Goal: Task Accomplishment & Management: Manage account settings

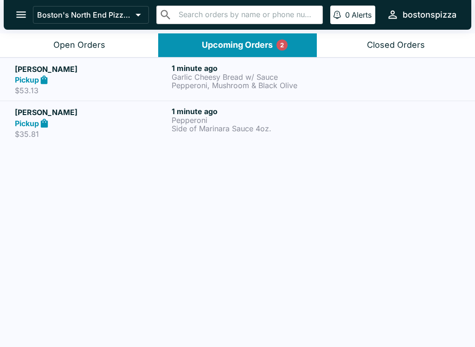
scroll to position [1, 0]
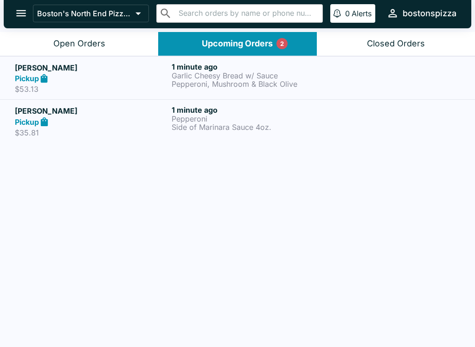
click at [133, 78] on div "Pickup" at bounding box center [91, 78] width 153 height 11
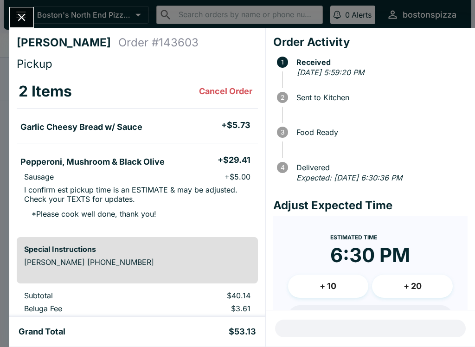
click at [26, 13] on icon "Close" at bounding box center [21, 17] width 13 height 13
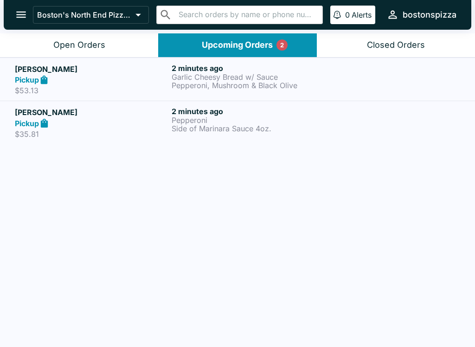
click at [114, 120] on div "Pickup" at bounding box center [91, 123] width 153 height 11
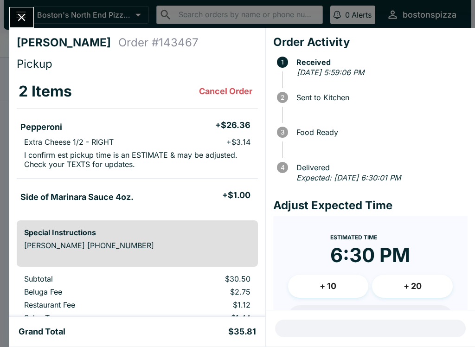
click at [21, 22] on icon "Close" at bounding box center [21, 17] width 13 height 13
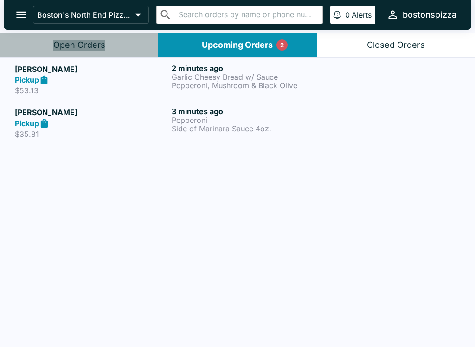
click at [86, 49] on div "Open Orders" at bounding box center [79, 45] width 52 height 11
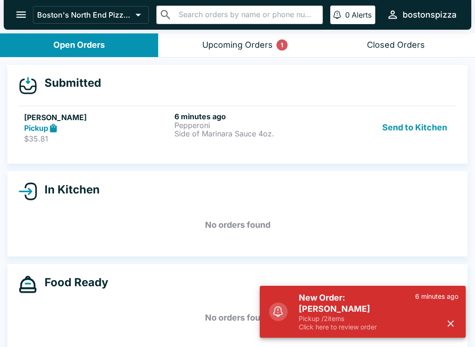
click at [240, 117] on h6 "6 minutes ago" at bounding box center [248, 116] width 147 height 9
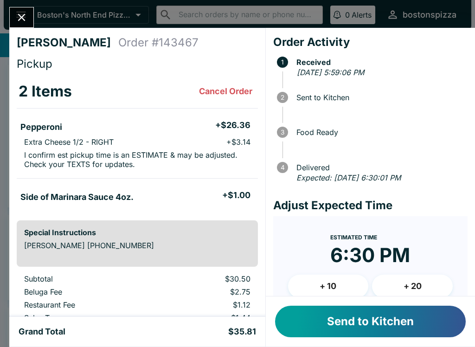
click at [387, 330] on button "Send to Kitchen" at bounding box center [370, 322] width 191 height 32
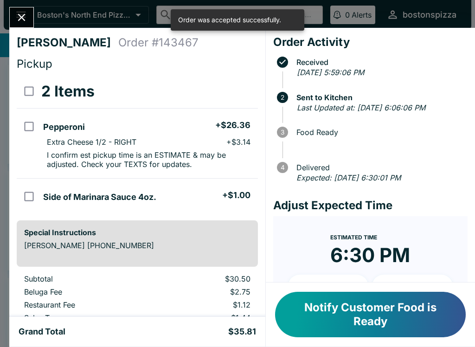
click at [19, 14] on icon "Close" at bounding box center [21, 17] width 7 height 7
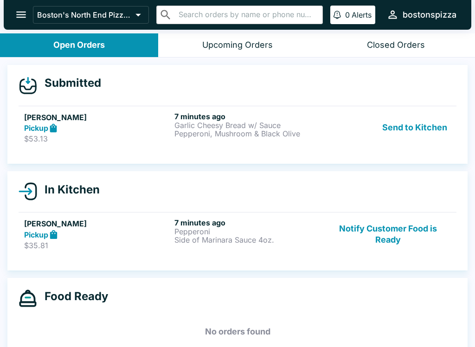
click at [200, 140] on div "7 minutes ago Garlic Cheesy Bread w/ Sauce Pepperoni, Mushroom & Black Olive" at bounding box center [248, 128] width 147 height 32
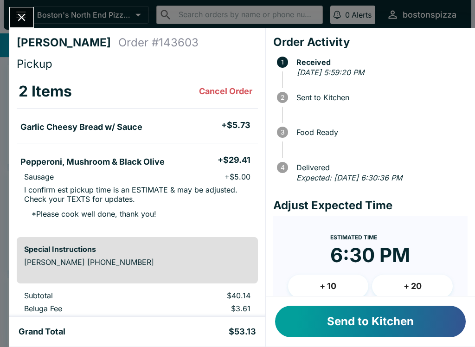
click at [399, 316] on button "Send to Kitchen" at bounding box center [370, 322] width 191 height 32
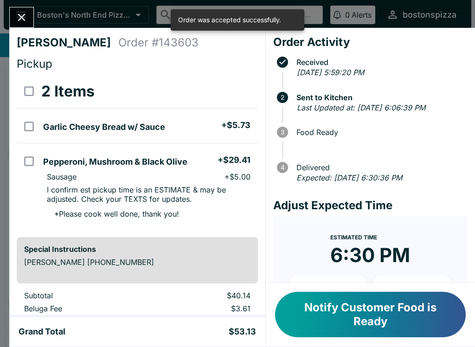
click at [23, 11] on button "Close" at bounding box center [22, 17] width 24 height 20
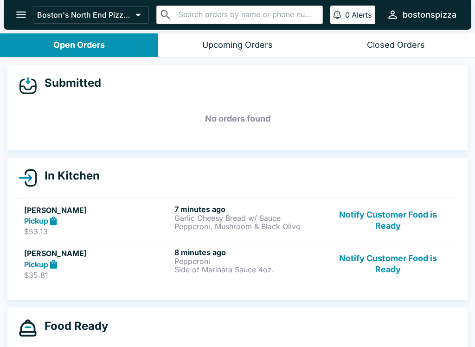
click at [368, 213] on button "Notify Customer Food is Ready" at bounding box center [388, 221] width 126 height 32
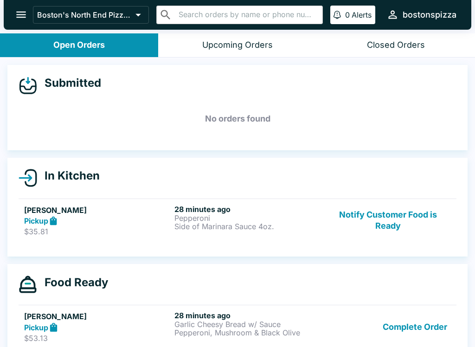
click at [375, 227] on button "Notify Customer Food is Ready" at bounding box center [388, 221] width 126 height 32
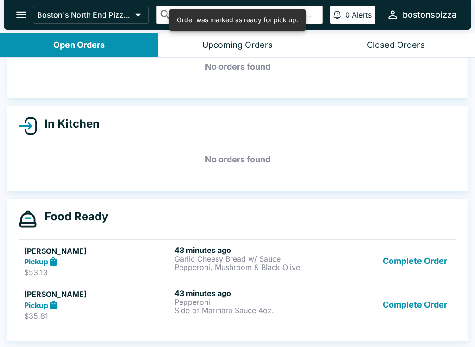
scroll to position [52, 0]
click at [415, 262] on button "Complete Order" at bounding box center [415, 262] width 72 height 32
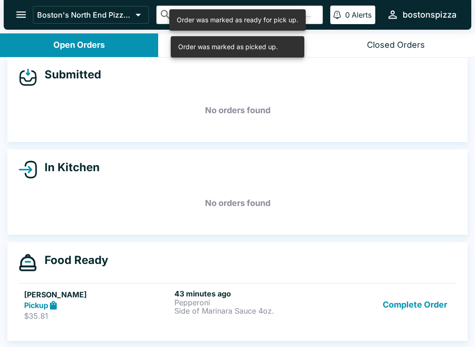
click at [414, 289] on button "Complete Order" at bounding box center [415, 305] width 72 height 32
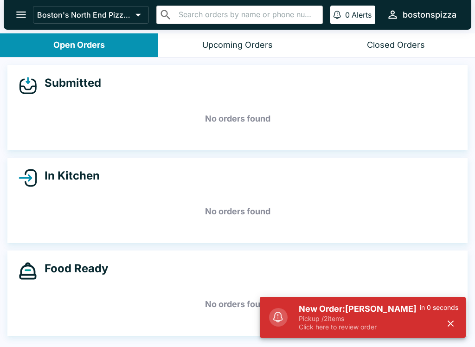
scroll to position [8, 0]
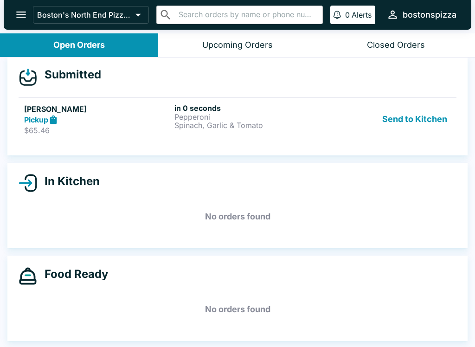
click at [233, 124] on p "Spinach, Garlic & Tomato" at bounding box center [248, 125] width 147 height 8
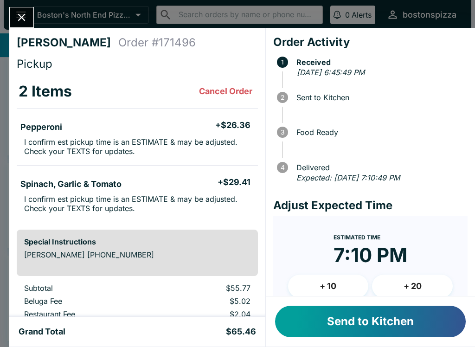
click at [338, 283] on button "+ 10" at bounding box center [328, 286] width 81 height 23
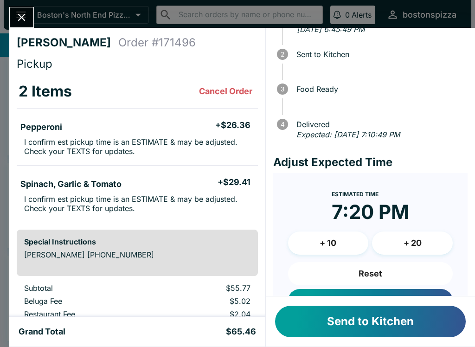
scroll to position [49, 0]
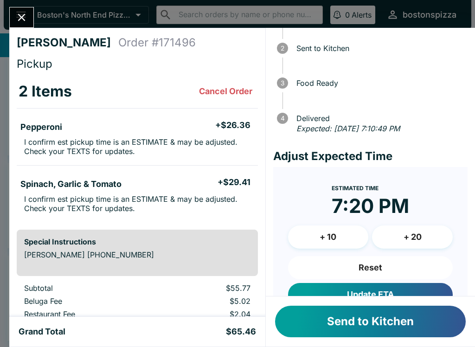
click at [399, 286] on button "Update ETA" at bounding box center [370, 294] width 165 height 23
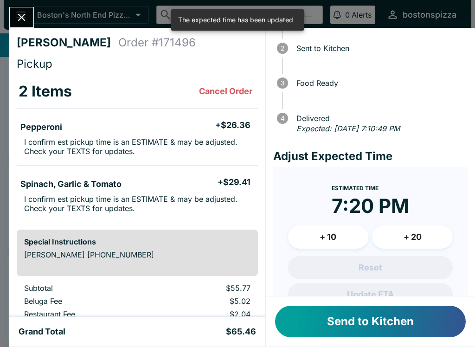
click at [419, 323] on button "Send to Kitchen" at bounding box center [370, 322] width 191 height 32
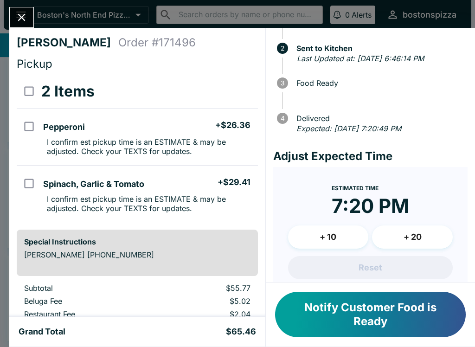
click at [26, 15] on icon "Close" at bounding box center [21, 17] width 13 height 13
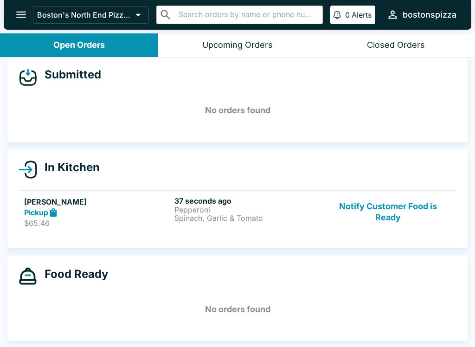
click at [231, 221] on p "Spinach, Garlic & Tomato" at bounding box center [248, 218] width 147 height 8
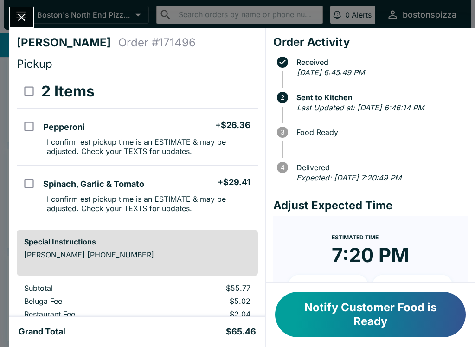
click at [14, 27] on div at bounding box center [21, 17] width 25 height 21
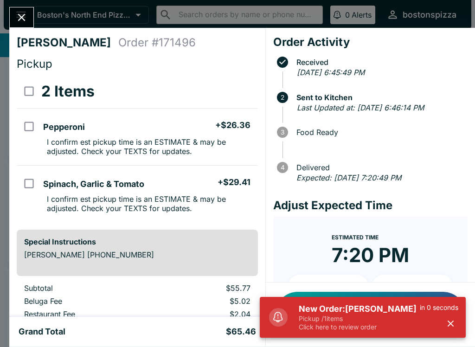
click at [378, 306] on h5 "New Order: [PERSON_NAME]" at bounding box center [359, 309] width 121 height 11
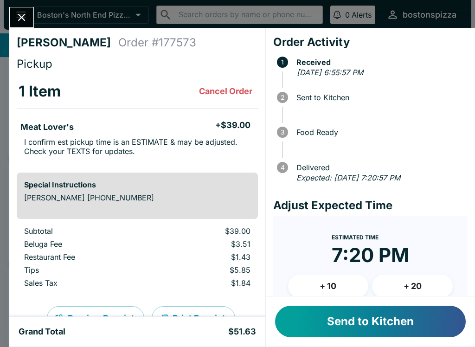
click at [334, 281] on button "+ 10" at bounding box center [328, 286] width 81 height 23
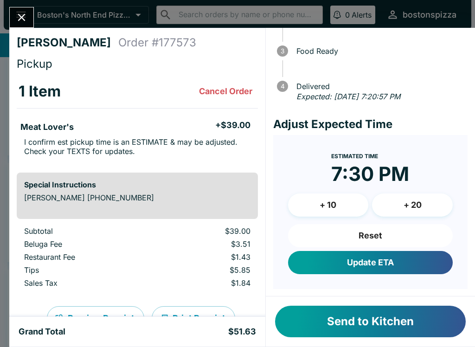
scroll to position [80, 0]
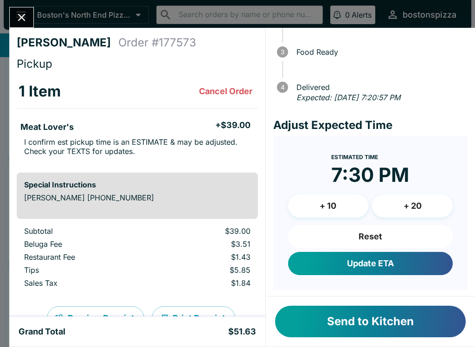
click at [415, 260] on button "Update ETA" at bounding box center [370, 263] width 165 height 23
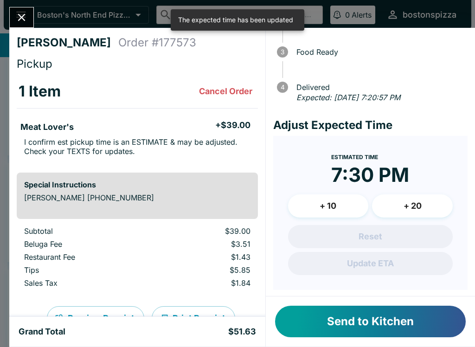
click at [422, 318] on button "Send to Kitchen" at bounding box center [370, 322] width 191 height 32
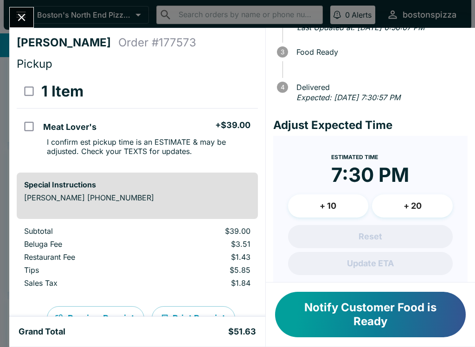
click at [20, 20] on icon "Close" at bounding box center [21, 17] width 7 height 7
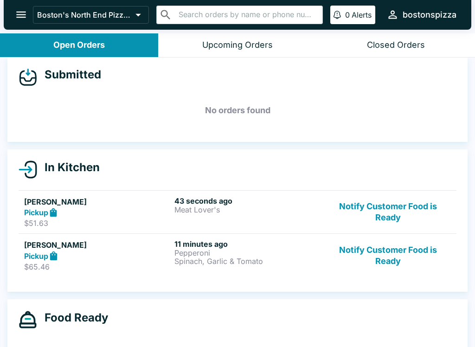
click at [17, 9] on icon "open drawer" at bounding box center [21, 14] width 13 height 13
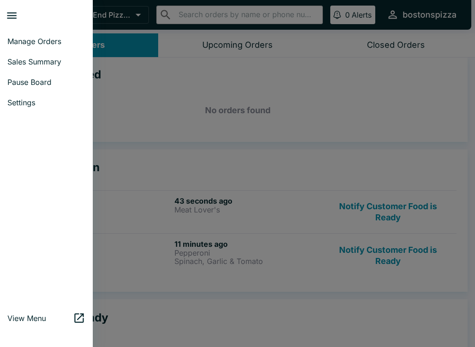
click at [130, 57] on div at bounding box center [237, 173] width 475 height 347
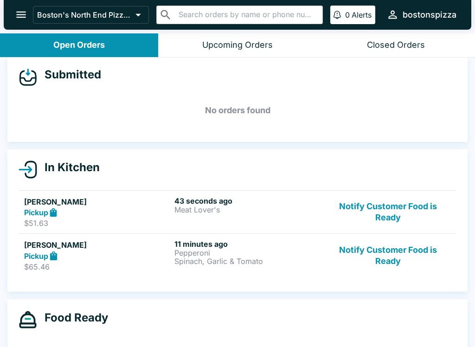
click at [19, 14] on icon "open drawer" at bounding box center [21, 15] width 10 height 7
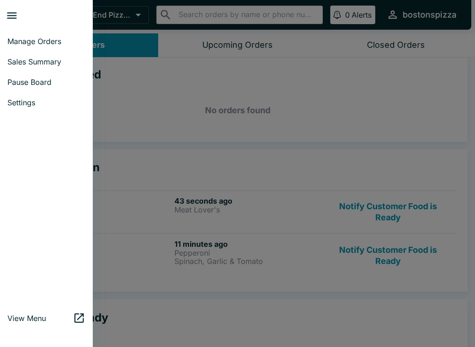
click at [59, 64] on span "Sales Summary" at bounding box center [46, 61] width 78 height 9
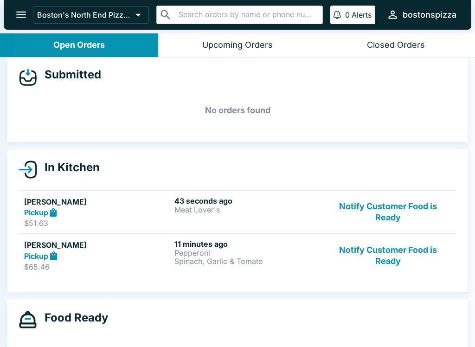
select select "03:00"
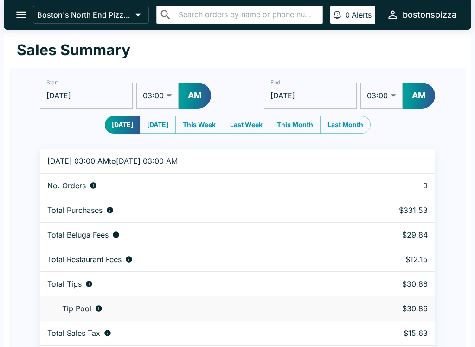
click at [28, 10] on button "open drawer" at bounding box center [21, 15] width 24 height 24
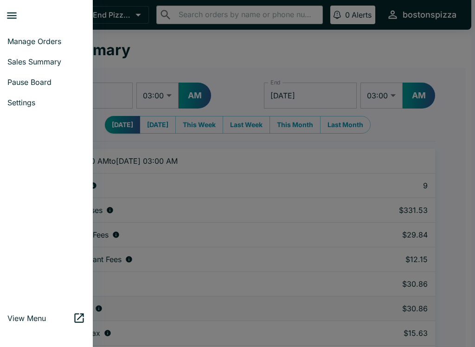
click at [60, 45] on span "Manage Orders" at bounding box center [46, 41] width 78 height 9
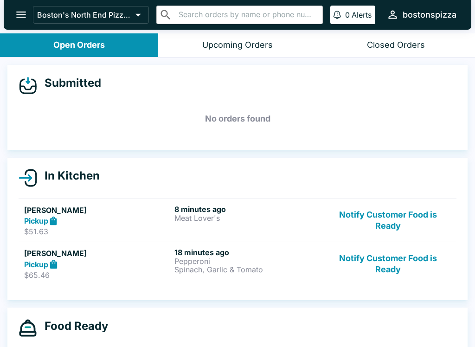
click at [411, 259] on button "Notify Customer Food is Ready" at bounding box center [388, 264] width 126 height 32
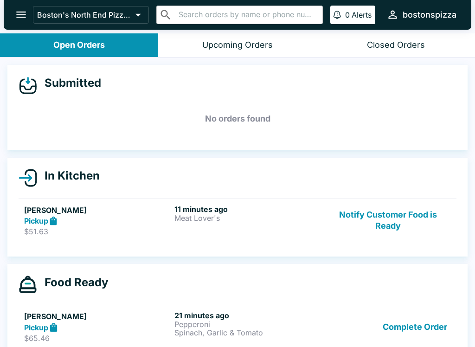
click at [412, 339] on button "Complete Order" at bounding box center [415, 327] width 72 height 32
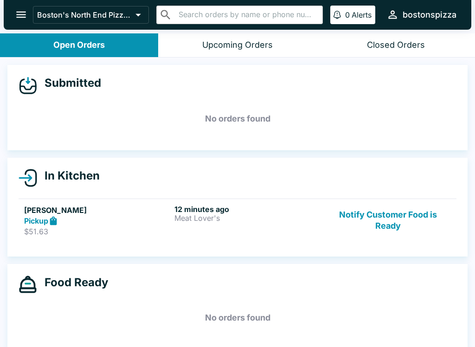
click at [363, 195] on ul "[PERSON_NAME] Pickup $51.63 12 minutes ago Meat Lover's Notify Customer Food is…" at bounding box center [238, 220] width 438 height 51
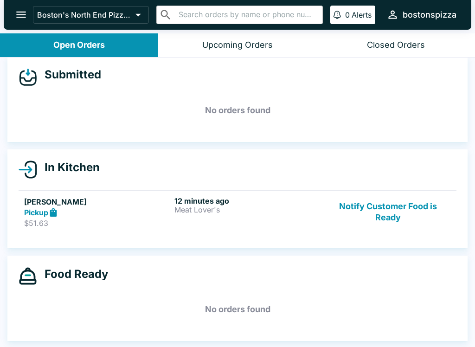
scroll to position [8, 0]
click at [367, 227] on button "Notify Customer Food is Ready" at bounding box center [388, 212] width 126 height 32
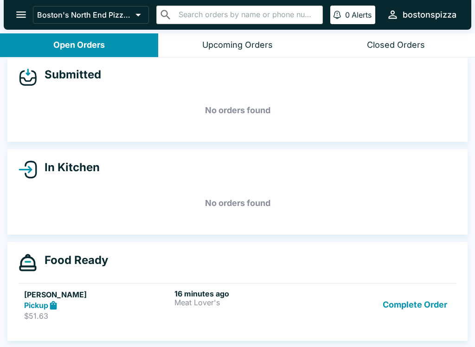
click at [417, 306] on button "Complete Order" at bounding box center [415, 305] width 72 height 32
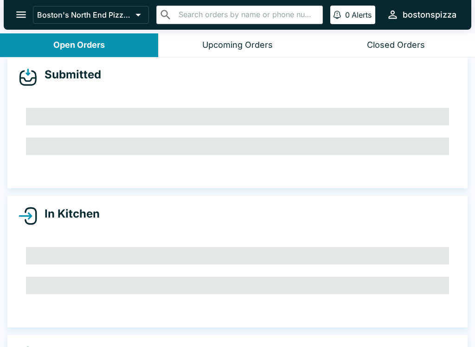
scroll to position [0, 0]
